Goal: Information Seeking & Learning: Learn about a topic

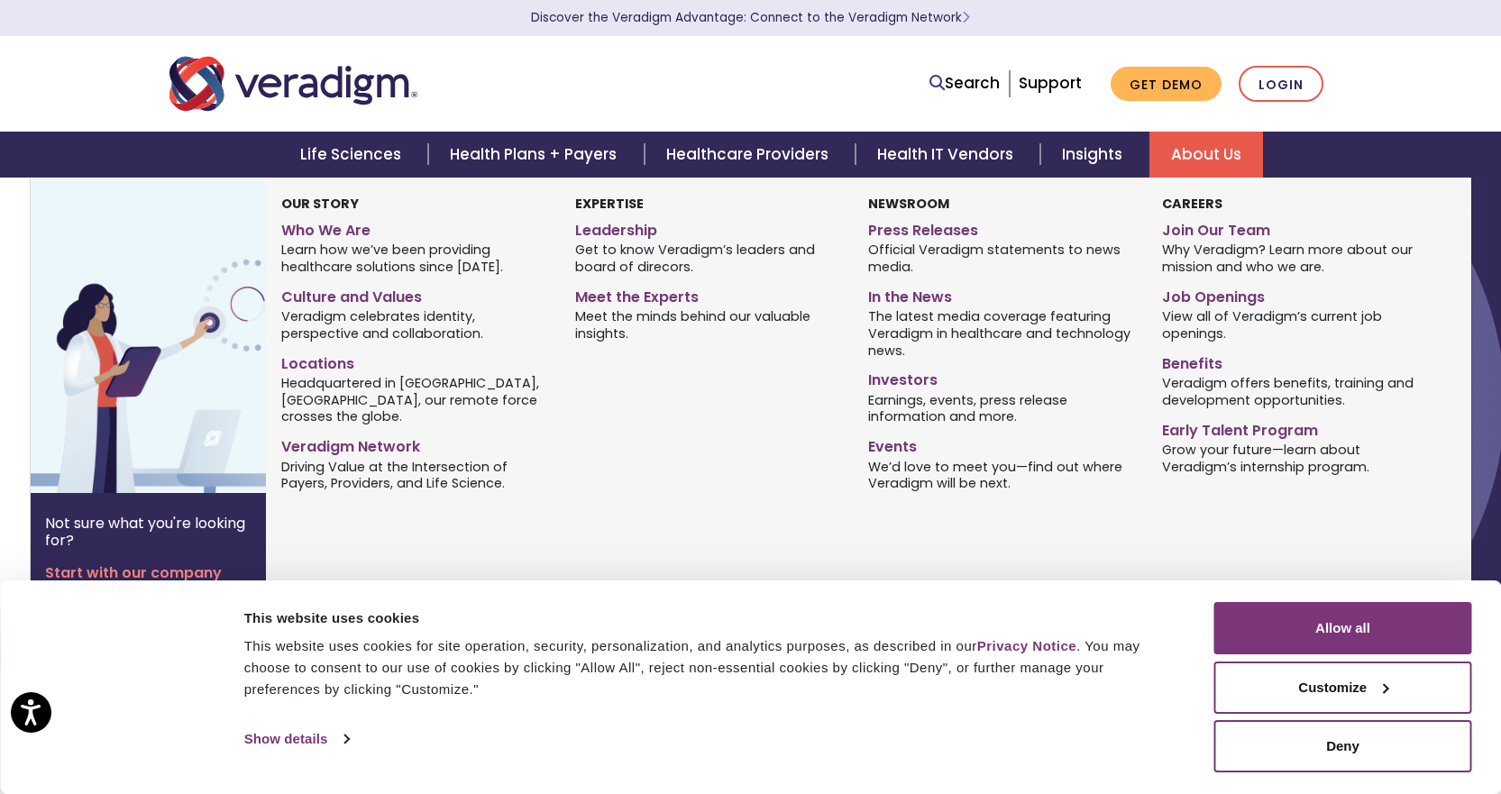
click at [1215, 143] on link "About Us" at bounding box center [1206, 155] width 114 height 46
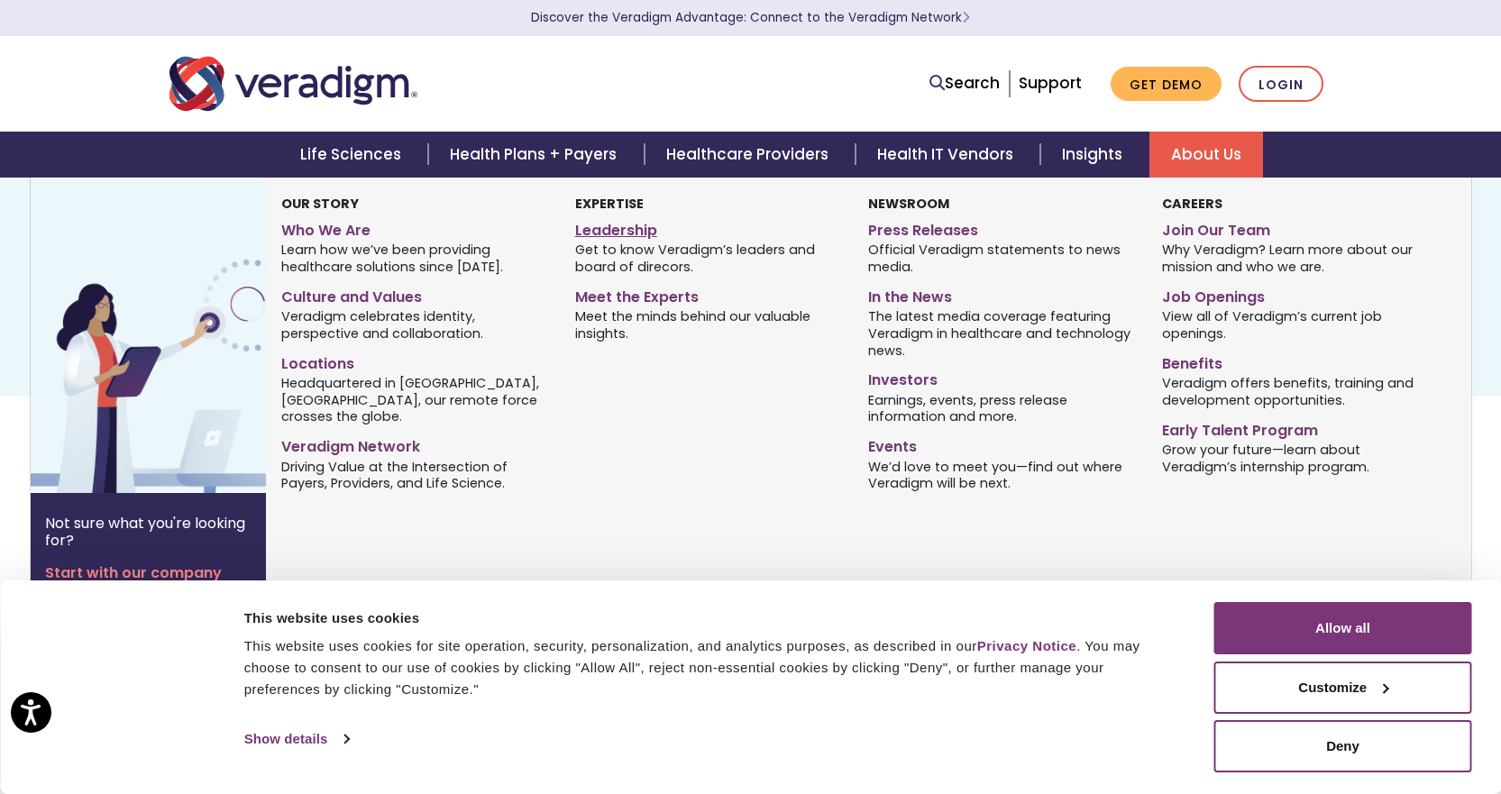
click at [613, 233] on link "Leadership" at bounding box center [708, 228] width 266 height 26
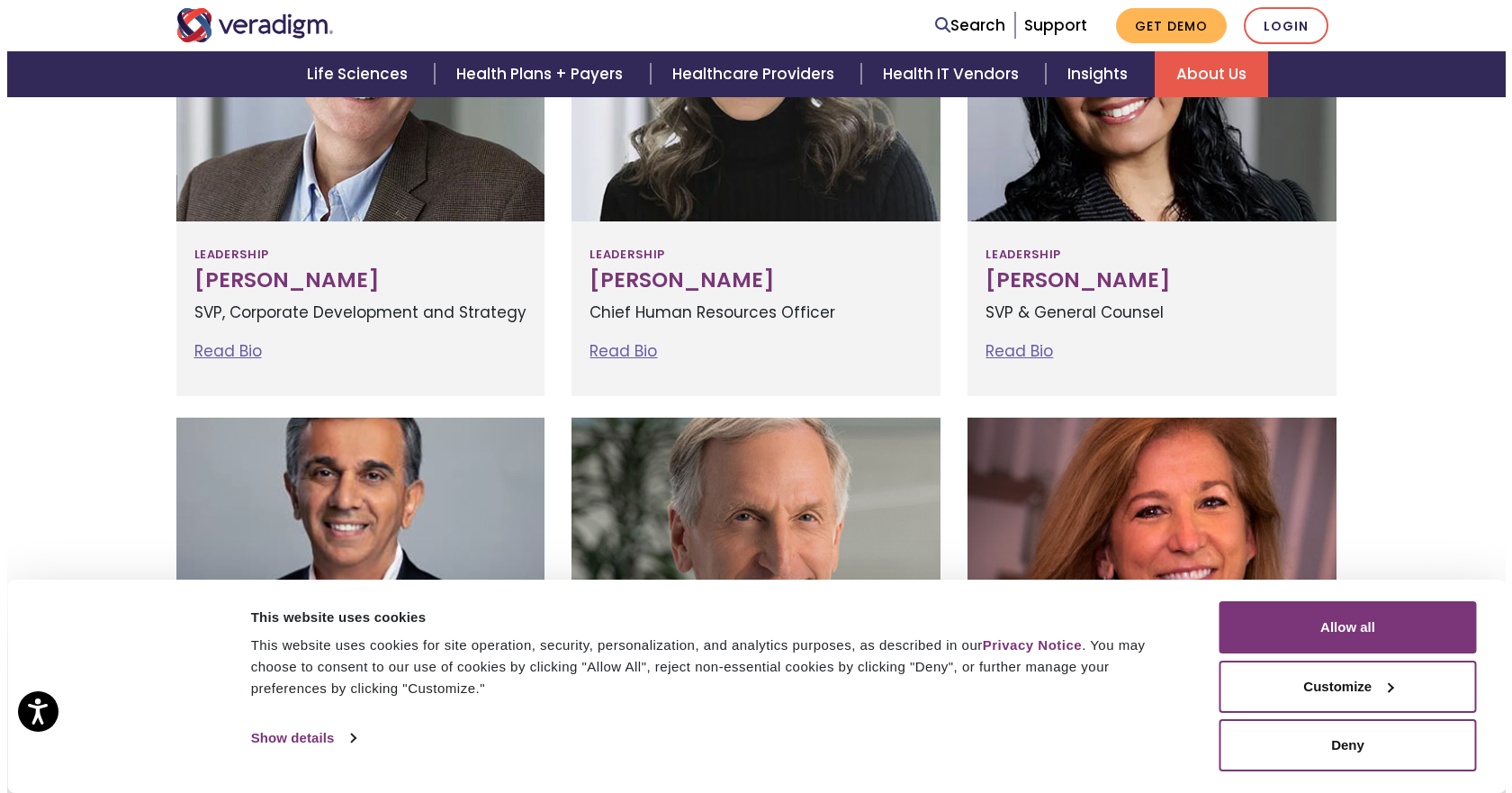
scroll to position [1229, 0]
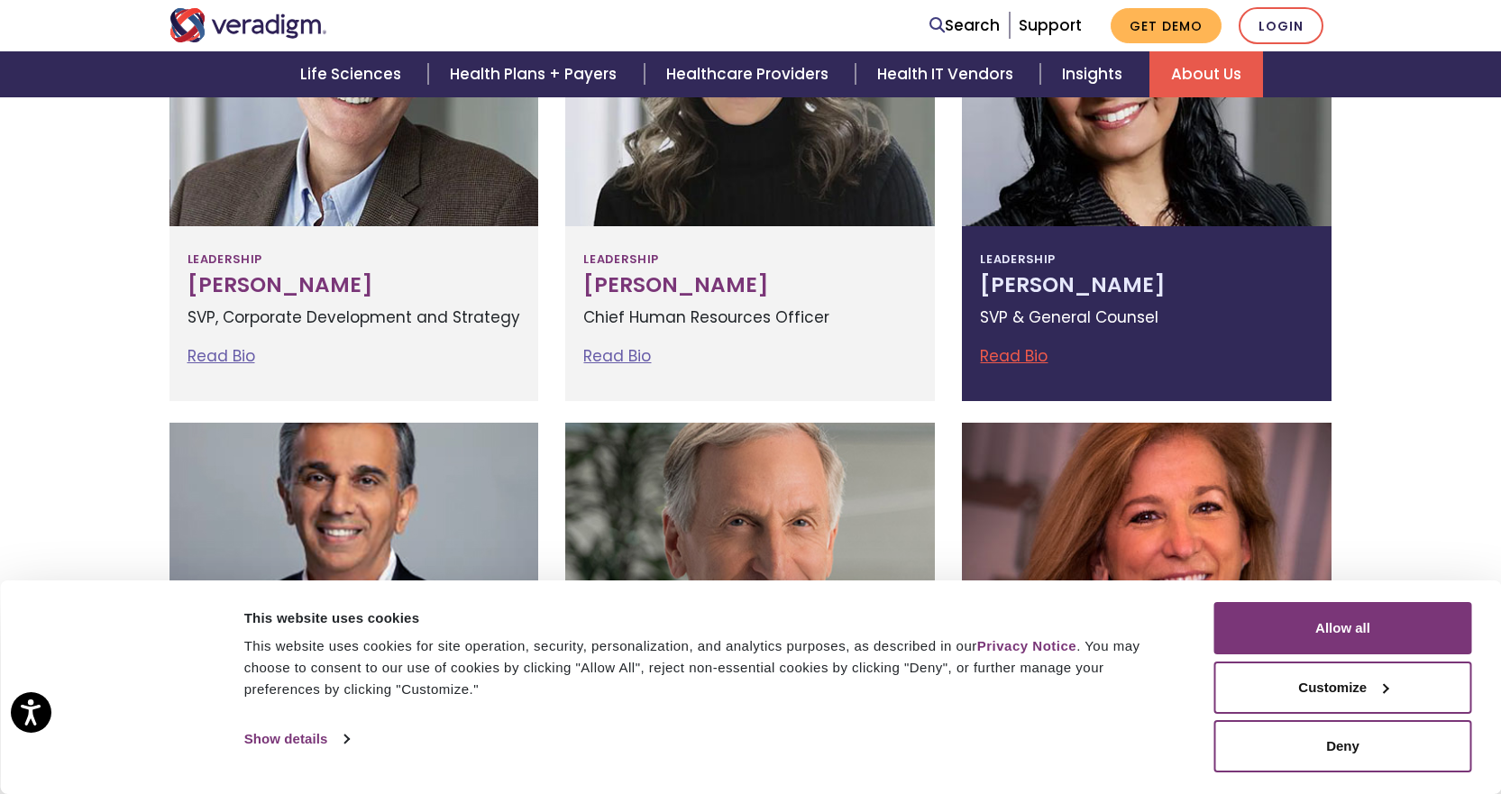
click at [1019, 354] on link "Read Bio" at bounding box center [1014, 356] width 68 height 22
